Goal: Task Accomplishment & Management: Use online tool/utility

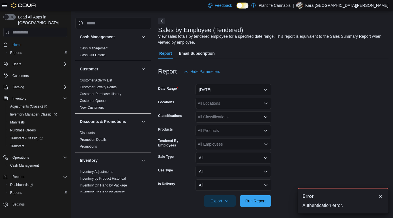
scroll to position [21, 0]
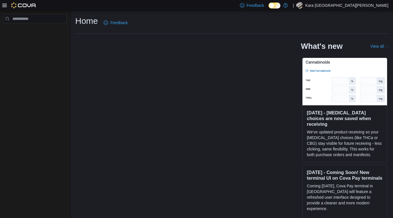
scroll to position [0, 0]
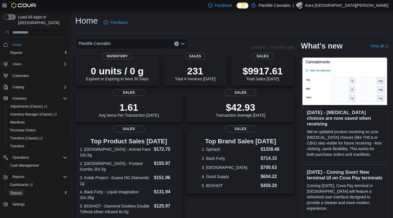
click at [15, 190] on span "Reports" at bounding box center [16, 192] width 12 height 5
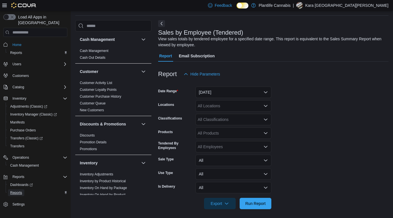
scroll to position [19, 0]
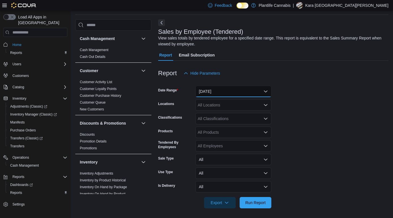
click at [230, 92] on button "Yesterday" at bounding box center [234, 91] width 76 height 11
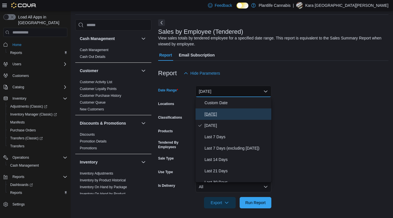
click at [211, 114] on span "[DATE]" at bounding box center [237, 113] width 65 height 7
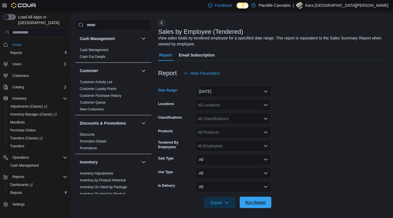
click at [252, 202] on span "Run Report" at bounding box center [256, 202] width 20 height 6
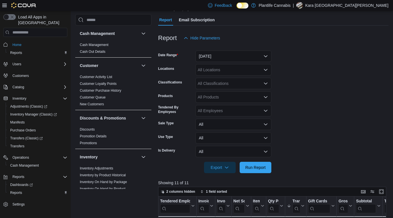
scroll to position [56, 0]
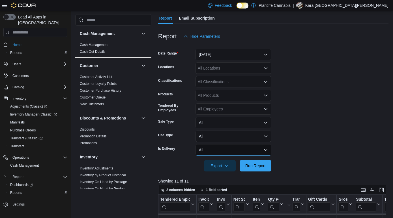
click at [242, 149] on button "All" at bounding box center [234, 149] width 76 height 11
click at [252, 168] on span "Run Report" at bounding box center [255, 164] width 25 height 11
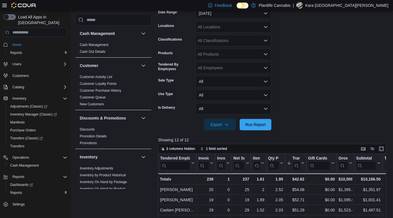
scroll to position [99, 0]
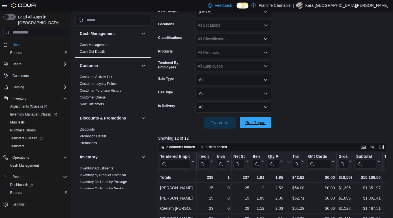
click at [251, 126] on span "Run Report" at bounding box center [255, 122] width 25 height 11
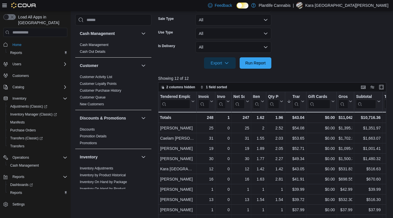
scroll to position [168, 0]
